Goal: Task Accomplishment & Management: Complete application form

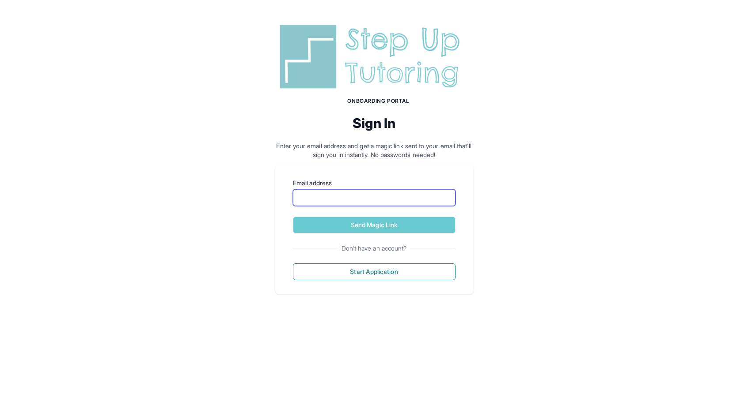
click at [366, 196] on input "Email address" at bounding box center [374, 197] width 162 height 17
type input "**********"
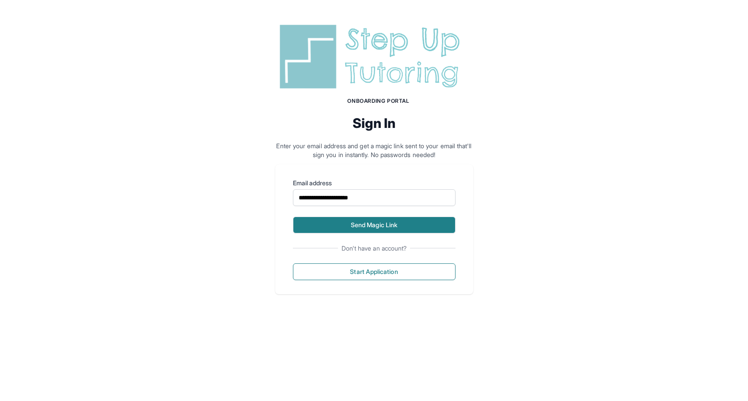
click at [378, 225] on button "Send Magic Link" at bounding box center [374, 225] width 162 height 17
